Goal: Transaction & Acquisition: Purchase product/service

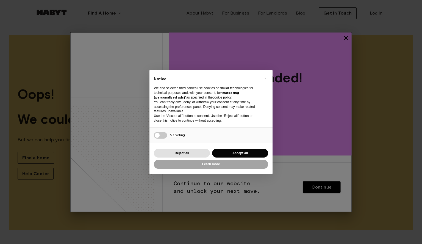
click at [231, 153] on button "Accept all" at bounding box center [240, 153] width 56 height 9
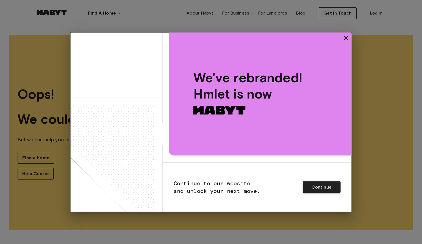
click at [333, 184] on button "Continue" at bounding box center [322, 187] width 38 height 12
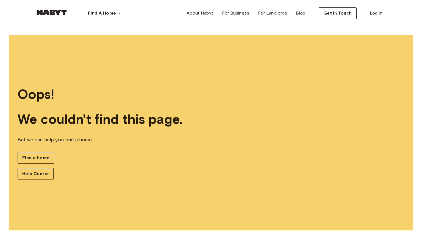
click at [57, 13] on img at bounding box center [51, 12] width 33 height 5
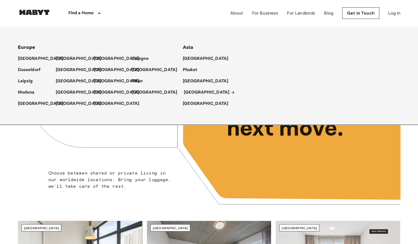
click at [187, 92] on p "[GEOGRAPHIC_DATA]" at bounding box center [207, 92] width 46 height 7
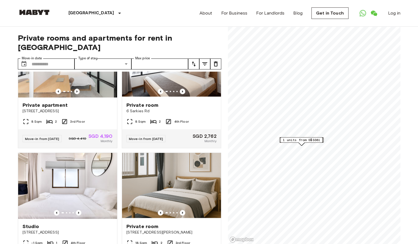
scroll to position [1502, 0]
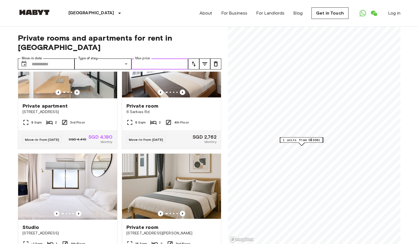
click at [168, 59] on input "Max price" at bounding box center [159, 64] width 57 height 11
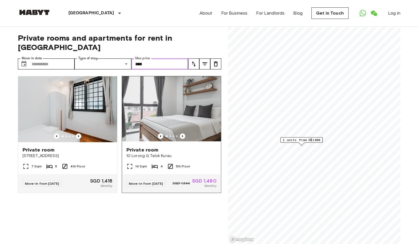
type input "****"
click at [148, 147] on span "Private room" at bounding box center [142, 150] width 32 height 7
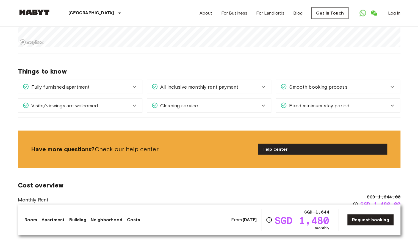
scroll to position [696, 0]
